Goal: Contribute content: Add original content to the website for others to see

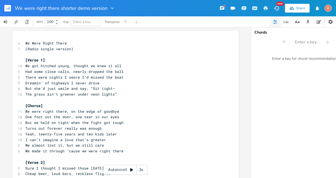
click at [7, 9] on rect "button" at bounding box center [7, 8] width 7 height 7
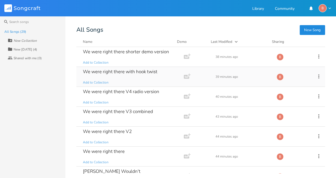
click at [129, 72] on div "We were right there with hook twist" at bounding box center [120, 71] width 74 height 5
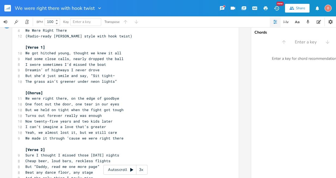
scroll to position [27, 0]
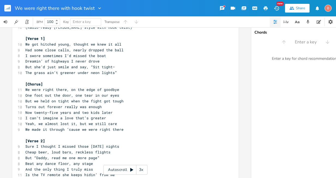
click at [81, 95] on span "One foot out the door, one tear in our eyes" at bounding box center [72, 95] width 94 height 5
click at [81, 96] on span "One foot out the door, tear in our eyes" at bounding box center [67, 95] width 85 height 5
type textarea "s"
click at [83, 107] on span "Turns out forever really was enough" at bounding box center [63, 106] width 76 height 5
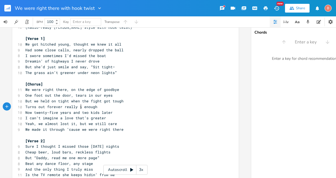
type textarea "is"
click at [96, 107] on span "Turns out forever really is enough" at bounding box center [62, 106] width 74 height 5
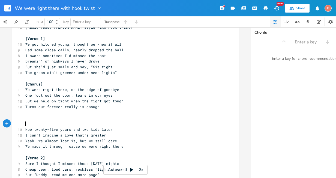
click at [25, 111] on pre "​" at bounding box center [122, 113] width 197 height 6
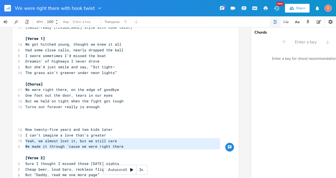
drag, startPoint x: 23, startPoint y: 141, endPoint x: 125, endPoint y: 150, distance: 102.6
click at [125, 150] on div "​ 4 We Were Right There 12 (Radio-ready [PERSON_NAME] style with hook twist) ​ …" at bounding box center [122, 171] width 197 height 317
type textarea "​Yeah, we almost lost it, but we still care We made it through ’cause we were r…"
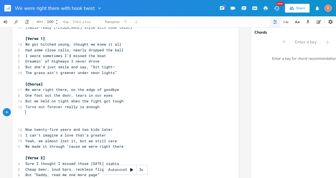
click at [24, 112] on pre "​" at bounding box center [122, 113] width 197 height 6
type textarea "​"
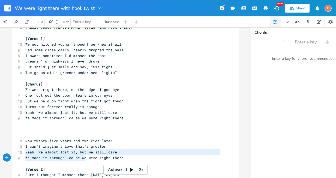
type textarea "Yeah, we almost lost it, but we still care We made it through ’cause we were ri…"
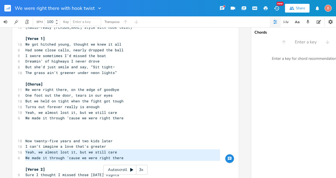
drag, startPoint x: 23, startPoint y: 153, endPoint x: 122, endPoint y: 162, distance: 99.0
click at [122, 162] on div "​ 4 We Were Right There 12 (Radio-ready [PERSON_NAME] style with hook twist) ​ …" at bounding box center [122, 177] width 197 height 329
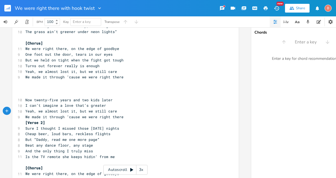
scroll to position [82, 0]
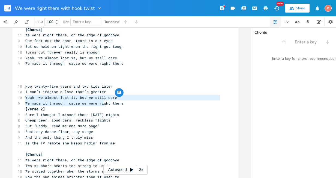
type textarea "Yeah, we almost lost it, but we still care We made it through ’cause we were ri…"
drag, startPoint x: 23, startPoint y: 98, endPoint x: 125, endPoint y: 103, distance: 102.3
click at [125, 103] on div "​ 4 We Were Right There 12 (Radio-ready [PERSON_NAME] style with hook twist) ​ …" at bounding box center [122, 120] width 197 height 323
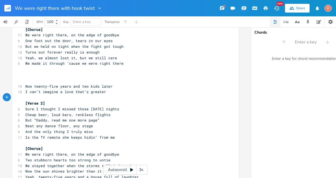
click at [113, 58] on span "Yeah, we almost lost it, but we still care" at bounding box center [71, 57] width 92 height 5
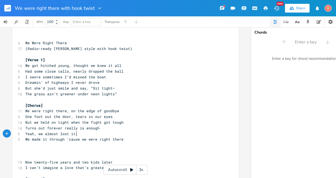
scroll to position [0, 0]
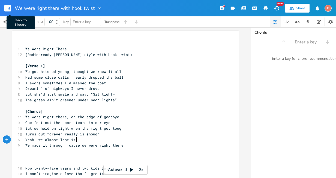
click at [6, 7] on rect "button" at bounding box center [7, 8] width 7 height 7
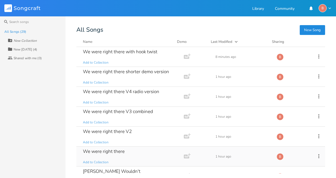
click at [104, 150] on div "We were right there" at bounding box center [104, 151] width 42 height 5
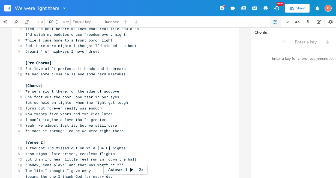
scroll to position [55, 0]
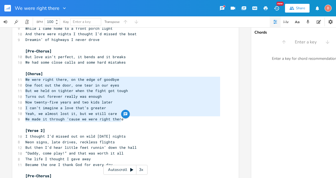
drag, startPoint x: 24, startPoint y: 80, endPoint x: 120, endPoint y: 121, distance: 104.2
click at [120, 121] on div "4 We Were Right There 7 ([PERSON_NAME] style country song) ​ [Verse 1] 10 I was…" at bounding box center [122, 161] width 197 height 351
type textarea "​We were right there, on the edge of goodbye One foot out the door, one tear in…"
click at [7, 8] on rect "button" at bounding box center [7, 8] width 7 height 7
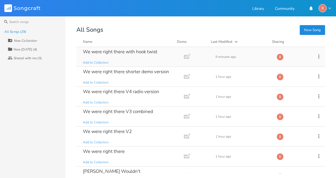
click at [125, 52] on div "We were right there with hook twist" at bounding box center [120, 51] width 74 height 5
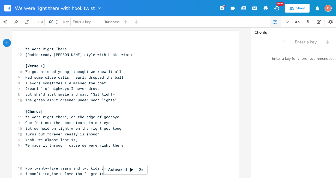
scroll to position [27, 0]
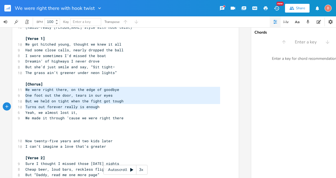
type textarea "We were right there, on the edge of goodbye One foot out the door, tears in our…"
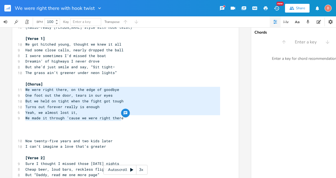
drag, startPoint x: 24, startPoint y: 90, endPoint x: 127, endPoint y: 119, distance: 106.5
click at [127, 119] on div "​ 4 We Were Right There 12 (Radio-ready [PERSON_NAME] style with hook twist) ​ …" at bounding box center [122, 171] width 197 height 317
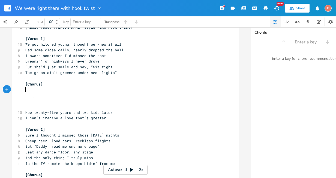
type textarea "​"
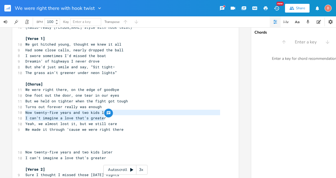
drag, startPoint x: 23, startPoint y: 113, endPoint x: 107, endPoint y: 120, distance: 84.0
click at [107, 120] on div "​ 4 We Were Right There 12 (Radio-ready [PERSON_NAME] style with hook twist) ​ …" at bounding box center [122, 177] width 197 height 329
type textarea "Now twenty-five years and two kids later I can’t imagine a love that’s greater"
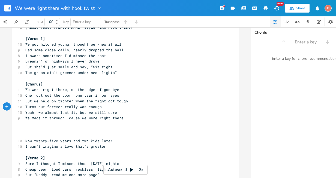
click at [6, 8] on rect "button" at bounding box center [7, 8] width 7 height 7
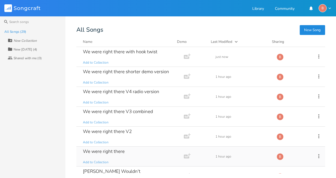
click at [120, 151] on div "We were right there" at bounding box center [104, 151] width 42 height 5
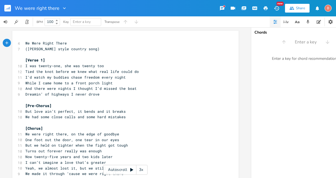
click at [7, 8] on rect "button" at bounding box center [7, 8] width 7 height 7
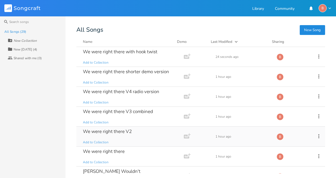
click at [108, 130] on div "We were right there V2" at bounding box center [107, 131] width 49 height 5
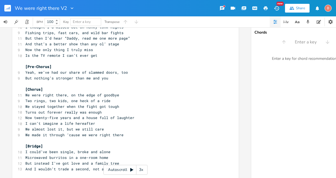
scroll to position [191, 0]
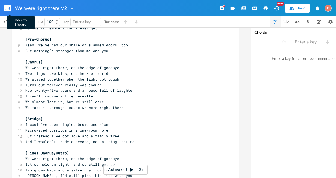
click at [7, 8] on rect "button" at bounding box center [7, 8] width 7 height 7
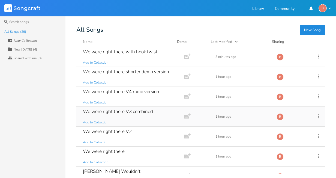
click at [115, 111] on div "We were right there V3 combined" at bounding box center [118, 111] width 70 height 5
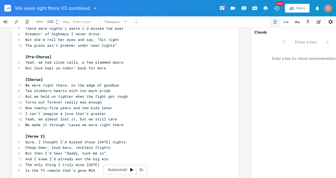
scroll to position [82, 0]
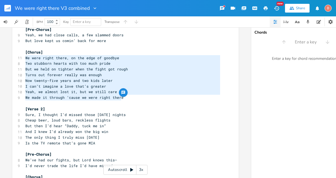
drag, startPoint x: 23, startPoint y: 58, endPoint x: 120, endPoint y: 96, distance: 103.9
click at [120, 96] on div "We were right there, on the edge of goodbye Two stubborn hearts with too much p…" at bounding box center [125, 130] width 226 height 363
type textarea "​We were right there, on the edge of goodbye Two stubborn hearts with too much …"
click at [6, 7] on rect "button" at bounding box center [7, 8] width 7 height 7
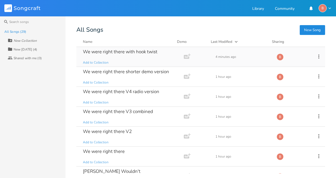
click at [115, 52] on div "We were right there with hook twist" at bounding box center [120, 51] width 74 height 5
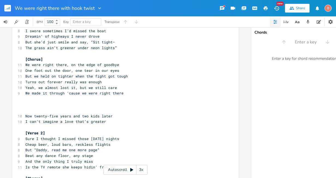
scroll to position [55, 0]
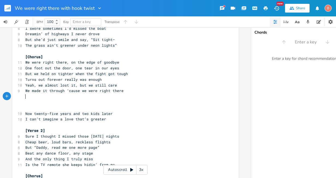
click at [25, 98] on pre "​" at bounding box center [122, 96] width 197 height 6
type textarea "​"
paste textarea
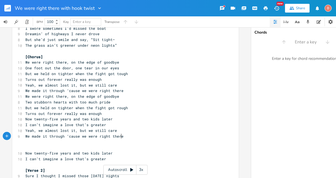
click at [119, 91] on span "We made it through ‘cause we were right there" at bounding box center [74, 90] width 98 height 5
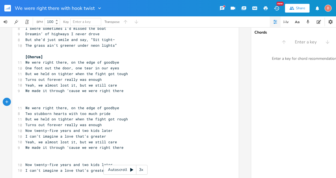
scroll to position [0, 1]
type textarea "[Chorus]"
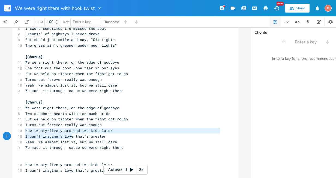
type textarea "Now twenty-five years and two kids later I can’t imagine a love that’s greater"
drag, startPoint x: 24, startPoint y: 131, endPoint x: 111, endPoint y: 135, distance: 87.0
click at [111, 135] on div "​ 4 We Were Right There 12 (Radio-ready [PERSON_NAME] style with hook twist) ​ …" at bounding box center [122, 170] width 197 height 368
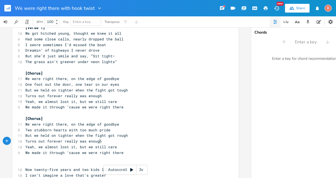
scroll to position [55, 0]
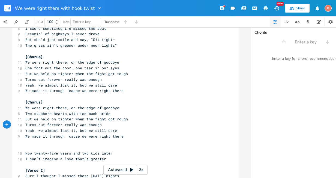
click at [9, 8] on icon "button" at bounding box center [9, 8] width 1 height 3
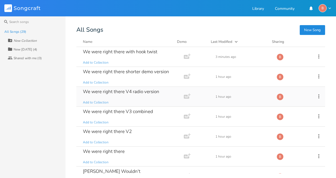
click at [124, 92] on div "We were right there V4 radio version" at bounding box center [121, 91] width 76 height 5
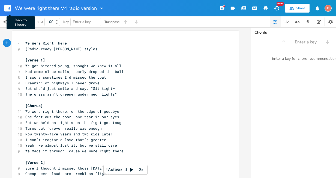
click at [8, 9] on icon "button" at bounding box center [8, 9] width 1 height 2
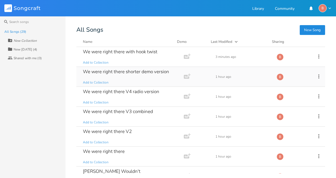
click at [124, 70] on div "We were right there shorter demo version" at bounding box center [126, 71] width 86 height 5
